Goal: Find specific fact: Find specific fact

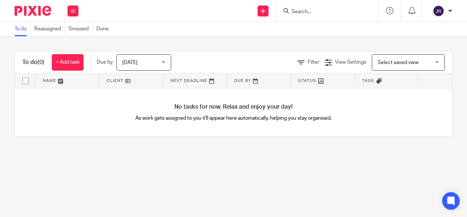
click at [332, 4] on div at bounding box center [327, 11] width 102 height 22
click at [300, 13] on input "Search" at bounding box center [324, 12] width 66 height 7
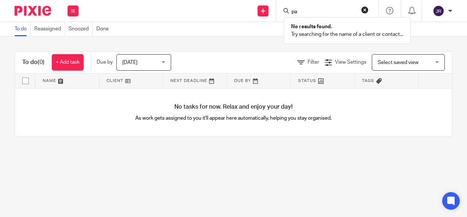
type input "p"
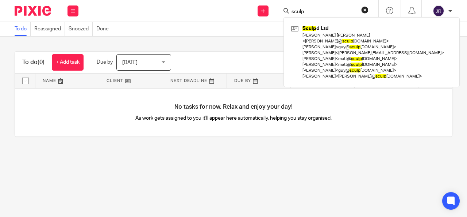
type input "sculp"
click button "submit" at bounding box center [0, 0] width 0 height 0
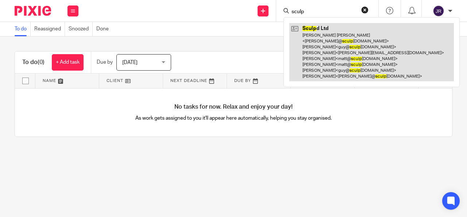
click at [316, 28] on link at bounding box center [372, 52] width 165 height 58
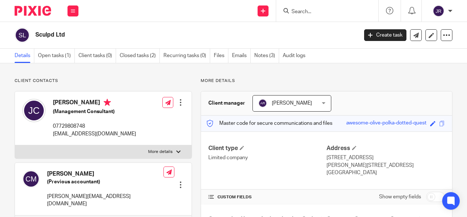
click at [330, 7] on form at bounding box center [330, 10] width 78 height 9
click at [302, 10] on input "Search" at bounding box center [324, 12] width 66 height 7
click at [260, 57] on link "Notes (3)" at bounding box center [267, 56] width 25 height 14
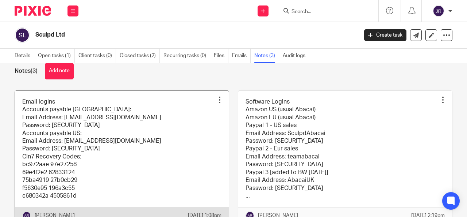
scroll to position [14, 0]
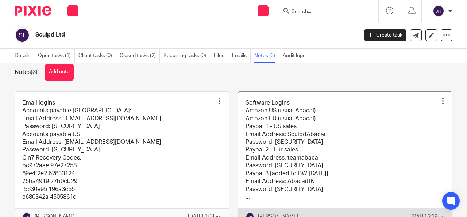
click at [306, 161] on link at bounding box center [345, 158] width 214 height 133
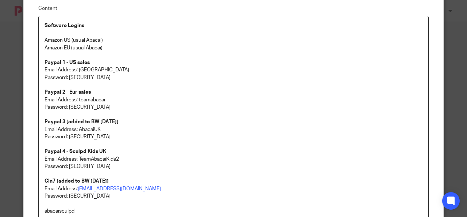
scroll to position [37, 0]
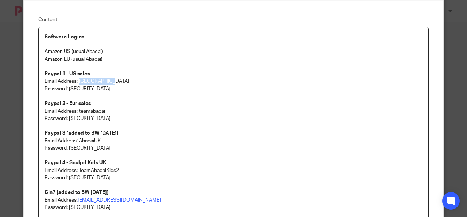
drag, startPoint x: 106, startPoint y: 83, endPoint x: 77, endPoint y: 80, distance: 28.6
click at [77, 80] on p "Email Address: SculpdAbacai" at bounding box center [234, 80] width 378 height 7
copy p "SculpdAbacai"
drag, startPoint x: 103, startPoint y: 88, endPoint x: 66, endPoint y: 87, distance: 36.5
click at [66, 87] on p "Password: 5tHe!!ier123" at bounding box center [234, 88] width 378 height 7
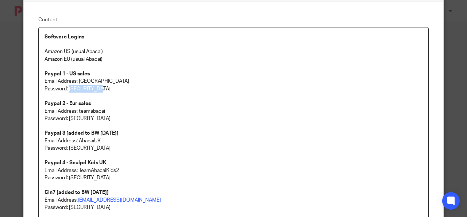
copy p "5tHe!!ier123"
